Goal: Communication & Community: Answer question/provide support

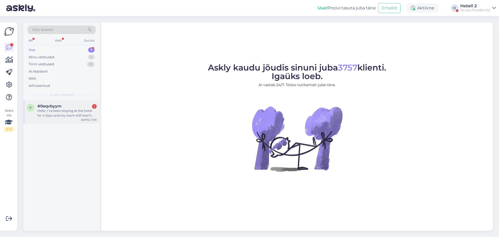
click at [58, 115] on div "Hello, I’ve been staying at the hotel for 4 days and my room still hasn’t been …" at bounding box center [66, 112] width 59 height 9
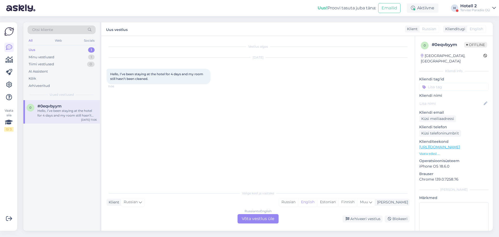
click at [258, 218] on div "Russian to English Võta vestlus üle" at bounding box center [257, 218] width 41 height 9
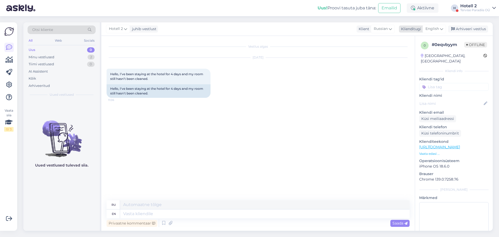
click at [441, 28] on icon at bounding box center [441, 29] width 3 height 6
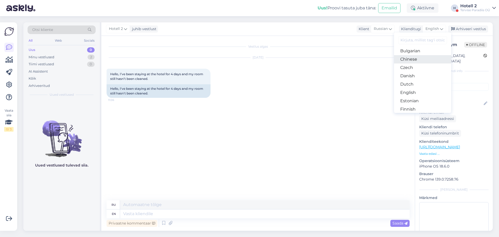
scroll to position [52, 0]
click at [425, 67] on link "Estonian" at bounding box center [422, 66] width 57 height 8
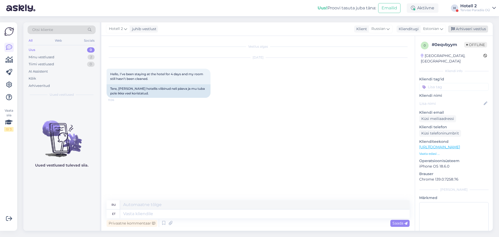
click at [466, 28] on div "Arhiveeri vestlus" at bounding box center [468, 28] width 40 height 7
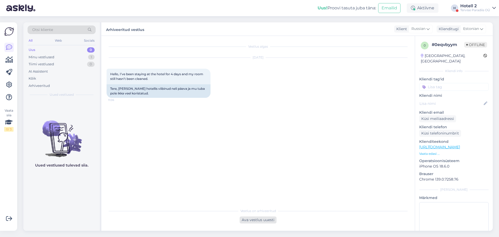
click at [262, 218] on div "Ava vestlus uuesti" at bounding box center [257, 219] width 37 height 7
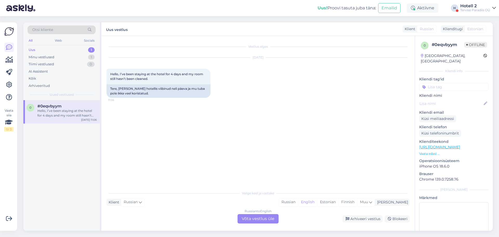
click at [245, 218] on div "Russian to English Võta vestlus üle" at bounding box center [257, 218] width 41 height 9
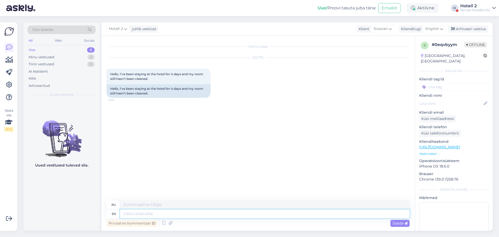
click at [141, 211] on textarea at bounding box center [264, 213] width 289 height 9
click at [443, 29] on icon at bounding box center [441, 29] width 3 height 6
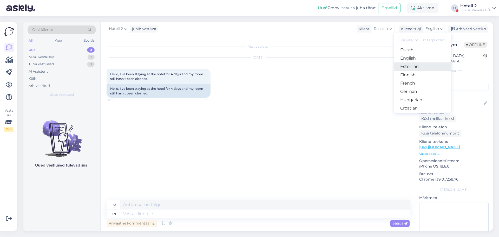
click at [421, 67] on link "Estonian" at bounding box center [422, 66] width 57 height 8
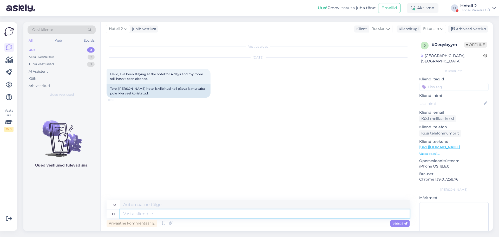
click at [183, 213] on textarea at bounding box center [264, 213] width 289 height 9
type textarea "Tere,"
type textarea "Привет,"
type textarea "Tere, päevakoristus"
type textarea "Здравствуйте, ежедневная уборка"
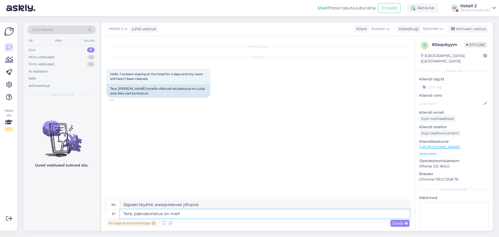
type textarea "Tere, päevakoristus on meil"
type textarea "Здравствуйте, у нас ежедневная уборка."
type textarea "Tere, päevakoristus on meil ettetellimisega"
type textarea "Здравствуйте, у нас есть ежедневная уборка по предварительной записи."
type textarea "Tere, päevakoristus on meil ettetellimisega- Teil o"
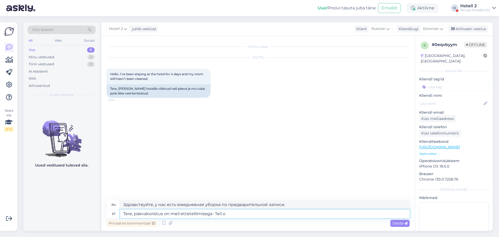
type textarea "Здравствуйте, у нас есть ежедневная уборка по предварительной записи - Вы"
type textarea "Tere, päevakoristus on meil ettetellimisega- Teil on t"
type textarea "Здравствуйте, у нас есть ежедневная уборка по предварительной записи."
type textarea "Tere, päevakoristus on meil ettetellimisega- Teil on toa"
type textarea "Здравствуйте, у нас есть ежедневная уборка по предварительной записи - у вас ес…"
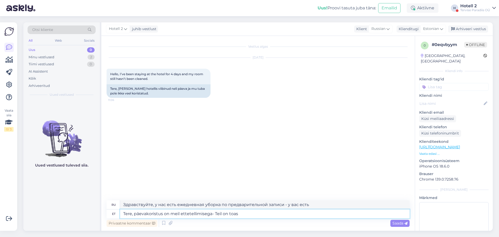
type textarea "Tere, päevakoristus on meil ettetellimisega- Teil on toas"
type textarea "Здравствуйте, у нас ежедневная уборка по предварительной записи. У вас есть ком…"
type textarea "Tere, päevakoristus on meil ettetellimisega- Teil on toas k"
type textarea "Здравствуйте, у нас есть ежедневная уборка по предварительной записи - она ​​пр…"
type textarea "Tere, päevakoristus on meil ettetellimisega- Teil on toas ka"
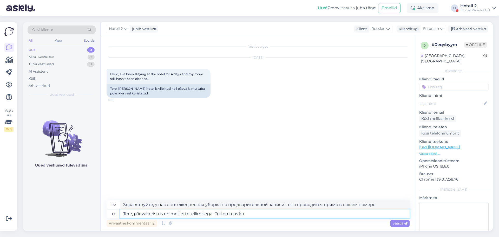
type textarea "Здравствуйте, у нас есть ежедневная уборка по предварительной записи, она также…"
type textarea "Tere, päevakoristus on meil ettetellimisega- Teil on toas ka vastavasisuline"
type textarea "Здравствуйте, у нас ежедневная уборка по предварительной записи - соответствующ…"
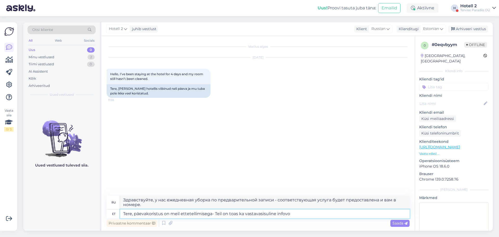
type textarea "Tere, päevakoristus on meil ettetellimisega- Teil on toas ka vastavasisuline in…"
type textarea "Здравствуйте, у нас ежедневная уборка по предварительной записи. Соответствующу…"
type textarea "Tere, päevakoristus on meil ettetellimisega- Teil on toas ka vastavasisuline in…"
type textarea "Здравствуйте! У нас ежедневная уборка по предварительной записи. В вашем номере…"
type textarea "Tere, päevakoristus on meil ettetellimisega- Teil on toas ka vastavasisuline in…"
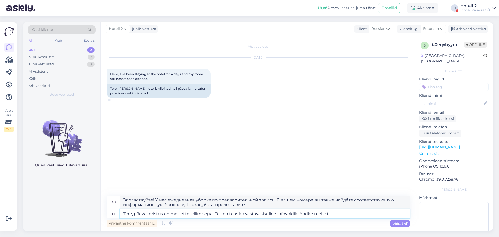
type textarea "Здравствуйте! У нас ежедневная уборка по предварительной записи. Вы также найдё…"
type textarea "Tere, päevakoristus on meil ettetellimisega- Teil on toas ka vastavasisuline in…"
type textarea "Здравствуйте! У нас есть ежедневная уборка по предварительной записи. Вы также …"
type textarea "Tere, päevakoristus on meil ettetellimisega- Teil on toas ka vastavasisuline in…"
type textarea "Здравствуйте! У нас ежедневная уборка по предварительной записи. Вы также найдё…"
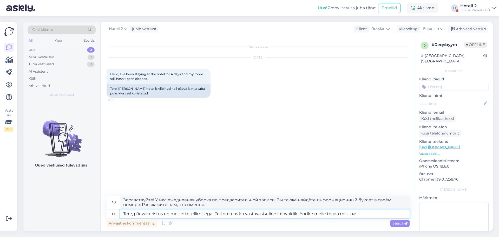
type textarea "Tere, päevakoristus on meil ettetellimisega- Teil on toas ka vastavasisuline in…"
type textarea "Здравствуйте! У нас ежедневная уборка по предварительной записи. Вы также найдё…"
type textarea "Tere, päevakoristus on meil ettetellimisega- Teil on toas ka vastavasisuline in…"
type textarea "Здравствуйте! У нас ежедневная уборка по предварительной записи. В вашем номере…"
type textarea "Tere, päevakoristus on meil ettetellimisega- Teil on toas ka vastavasisuline in…"
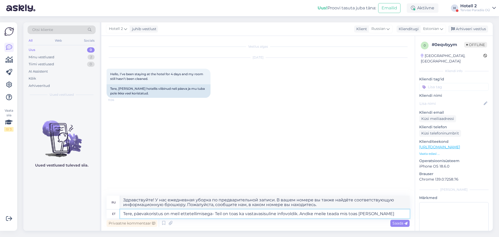
type textarea "Здравствуйте! У нас ежедневная уборка по предварительной записи. Вы также найдё…"
type textarea "Tere, päevakoristus on meil ettetellimisega- Teil on toas ka vastavasisuline in…"
type textarea "Здравствуйте! У нас есть ежедневная уборка по предварительной записи. Вы также …"
type textarea "Tere, päevakoristus on meil ettetellimisega- Teil on toas ka vastavasisuline in…"
type textarea "Здравствуйте! У нас есть ежедневная уборка по предварительной записи. Вы также …"
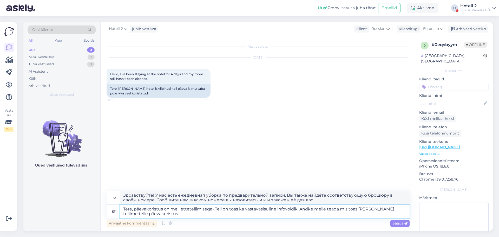
type textarea "Tere, päevakoristus on meil ettetellimisega- Teil on toas ka vastavasisuline in…"
type textarea "Здравствуйте! У нас есть ежедневная уборка по предварительной записи. Информаци…"
type textarea "Tere, päevakoristus on meil ettetellimisega- Teil on toas ka vastavasisuline in…"
click at [396, 223] on span "Saada" at bounding box center [399, 223] width 15 height 5
